Goal: Task Accomplishment & Management: Manage account settings

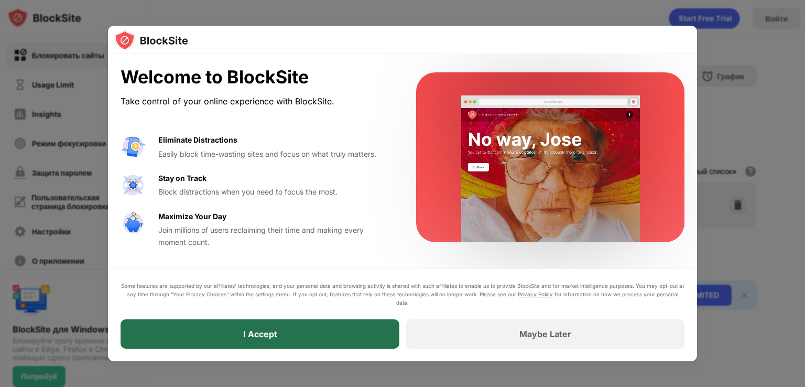
click at [315, 340] on div "I Accept" at bounding box center [260, 333] width 279 height 29
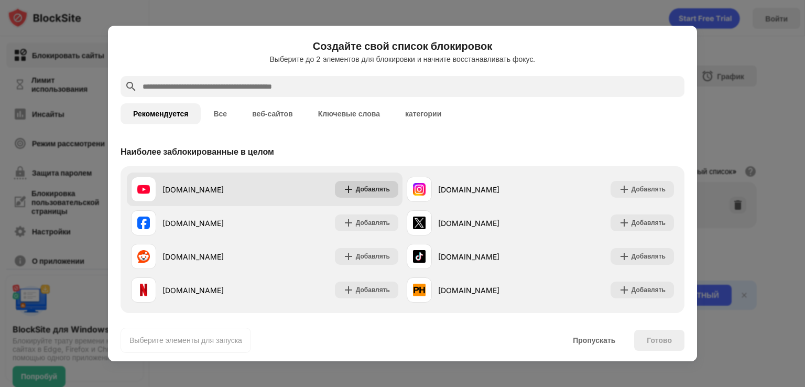
click at [379, 190] on font "Добавлять" at bounding box center [373, 189] width 34 height 8
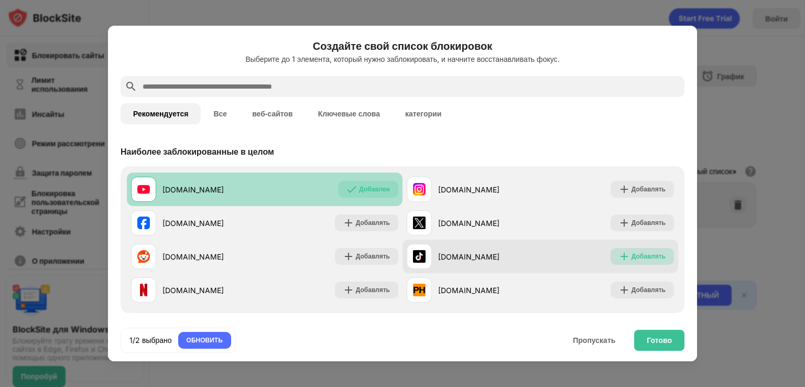
click at [646, 252] on font "Добавлять" at bounding box center [649, 256] width 34 height 8
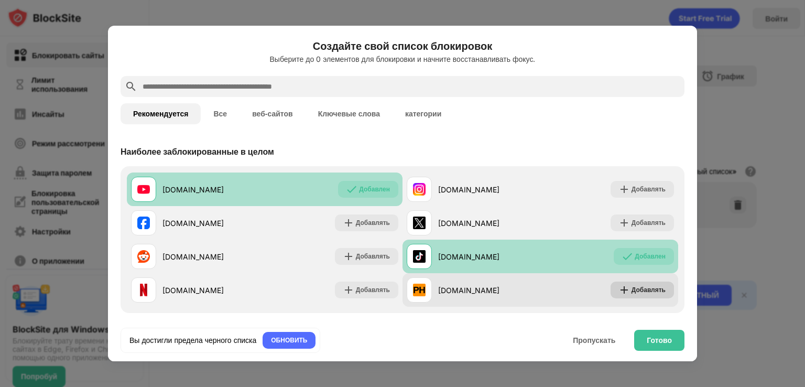
click at [644, 291] on font "Добавлять" at bounding box center [649, 290] width 34 height 8
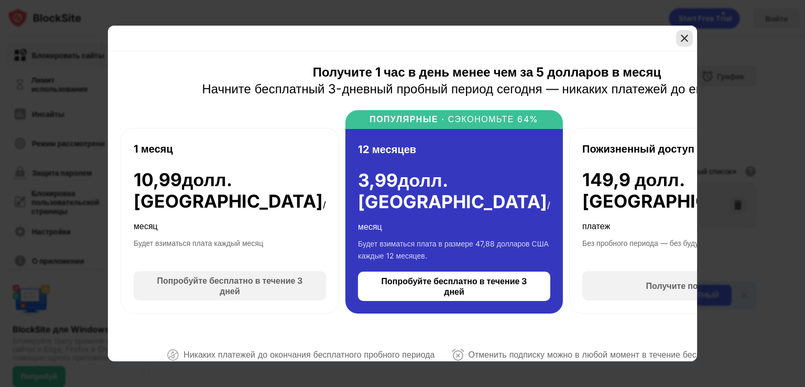
click at [686, 38] on img at bounding box center [685, 38] width 10 height 10
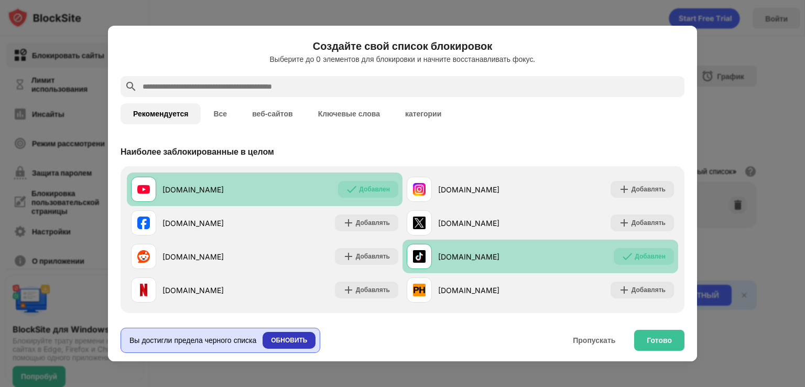
click at [316, 342] on div "ОБНОВИТЬ" at bounding box center [289, 340] width 53 height 17
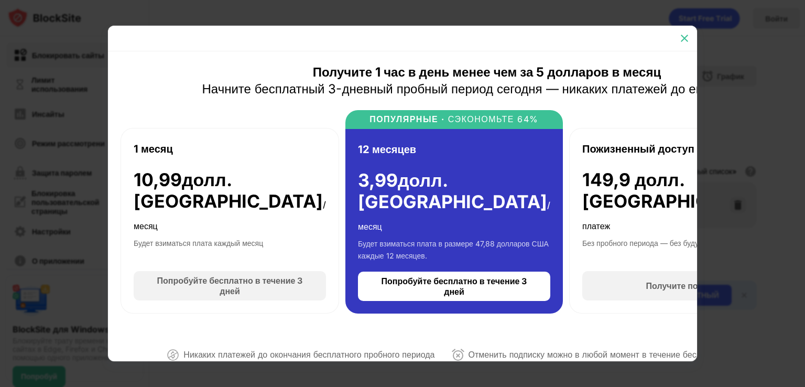
click at [687, 35] on img at bounding box center [685, 38] width 10 height 10
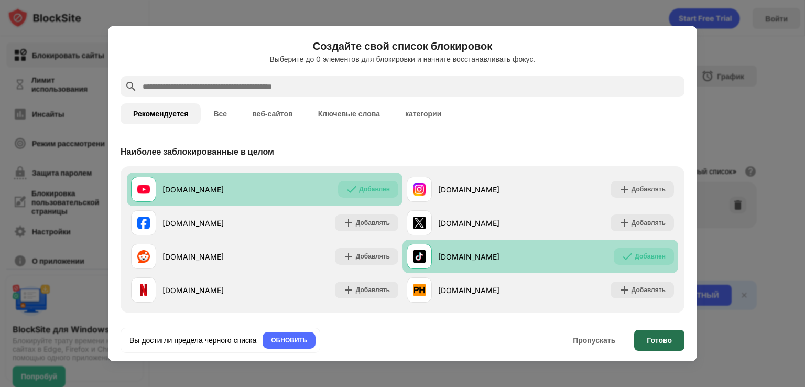
click at [660, 338] on font "Готово" at bounding box center [659, 340] width 25 height 9
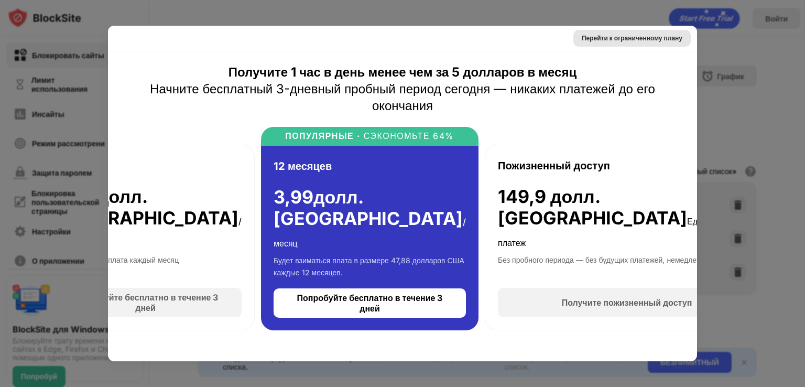
click at [667, 36] on font "Перейти к ограниченному плану" at bounding box center [632, 38] width 101 height 8
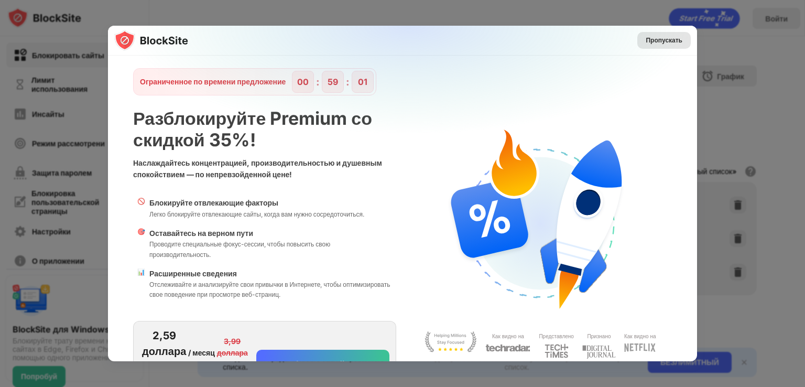
click at [682, 38] on div "Пропускать" at bounding box center [664, 40] width 53 height 17
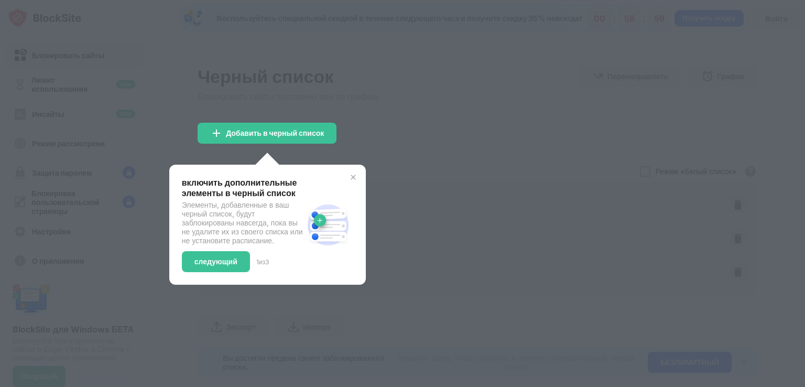
click at [515, 119] on div at bounding box center [402, 193] width 805 height 387
click at [357, 179] on img at bounding box center [353, 177] width 8 height 8
